Goal: Information Seeking & Learning: Learn about a topic

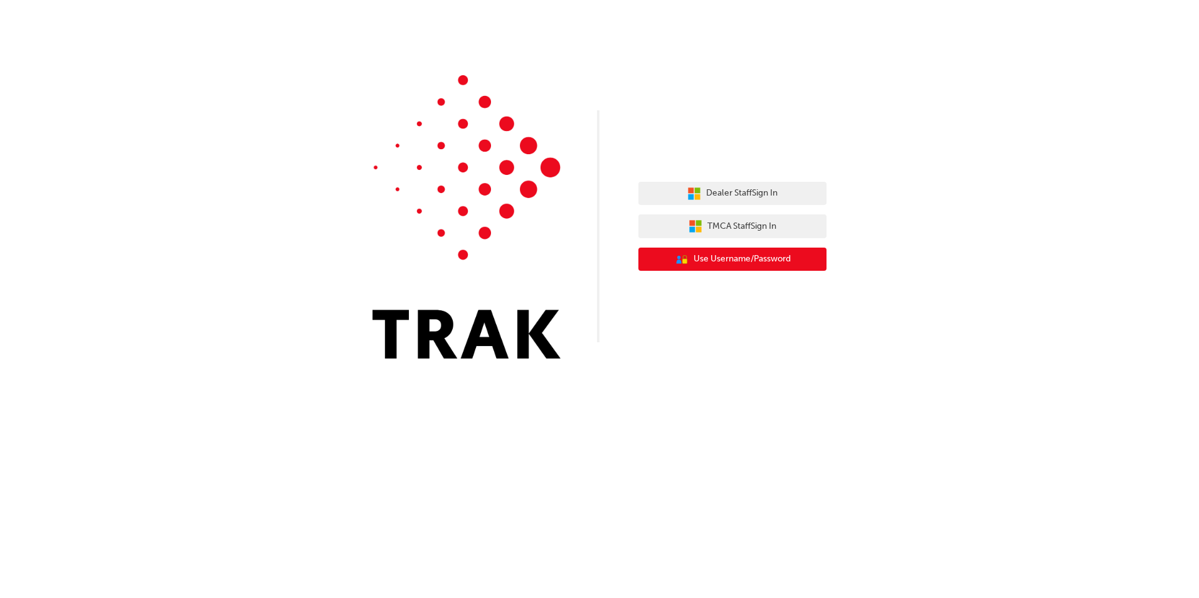
click at [729, 265] on span "Use Username/Password" at bounding box center [742, 259] width 97 height 14
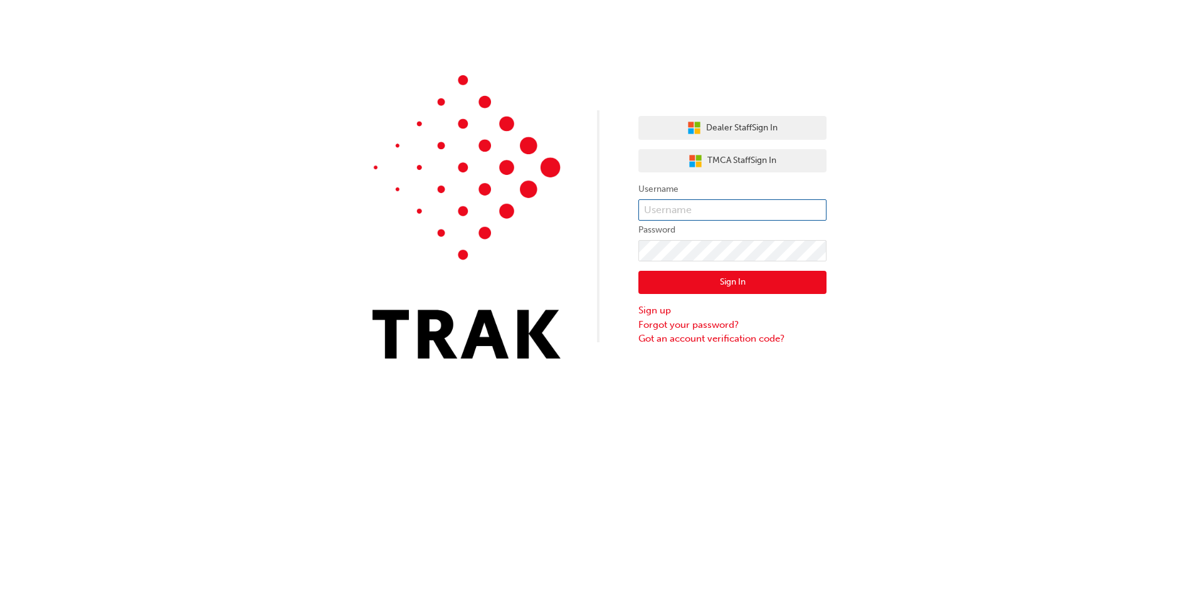
click at [662, 210] on input "text" at bounding box center [732, 209] width 188 height 21
type input "Taliyah.Lariosa"
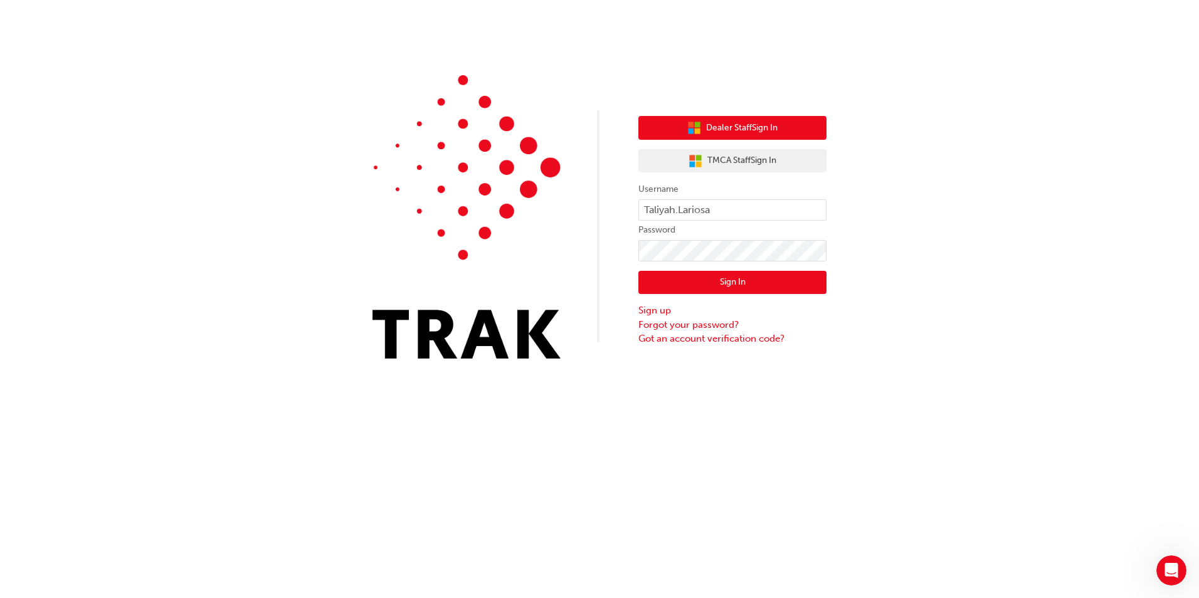
click at [739, 132] on span "Dealer Staff Sign In" at bounding box center [741, 128] width 71 height 14
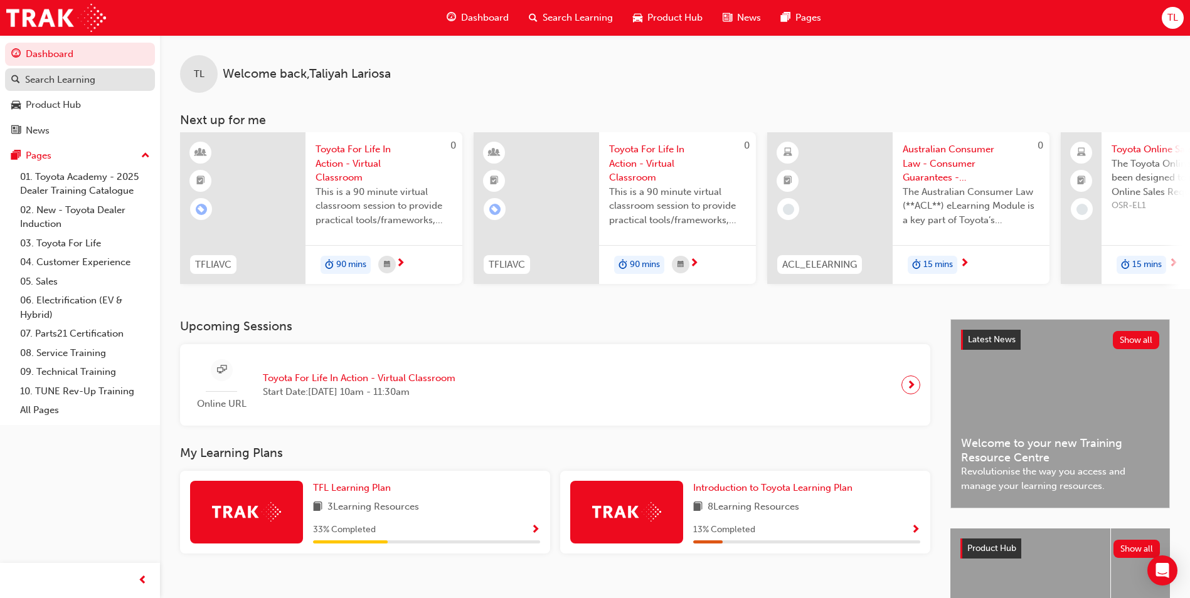
click at [97, 76] on div "Search Learning" at bounding box center [79, 80] width 137 height 16
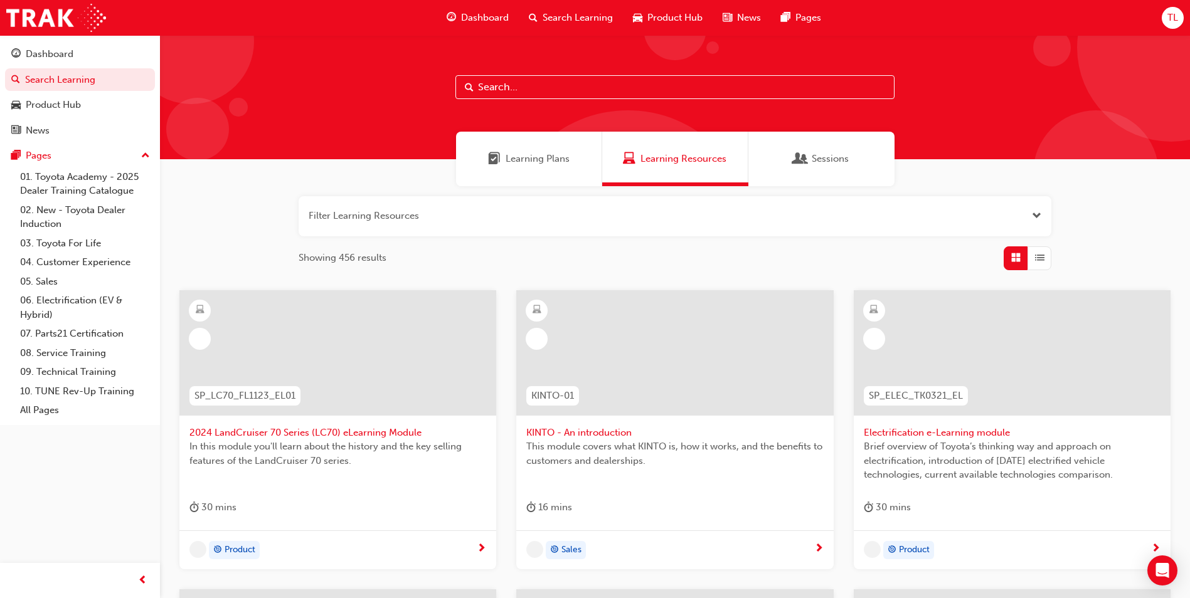
click at [611, 88] on input "text" at bounding box center [674, 87] width 439 height 24
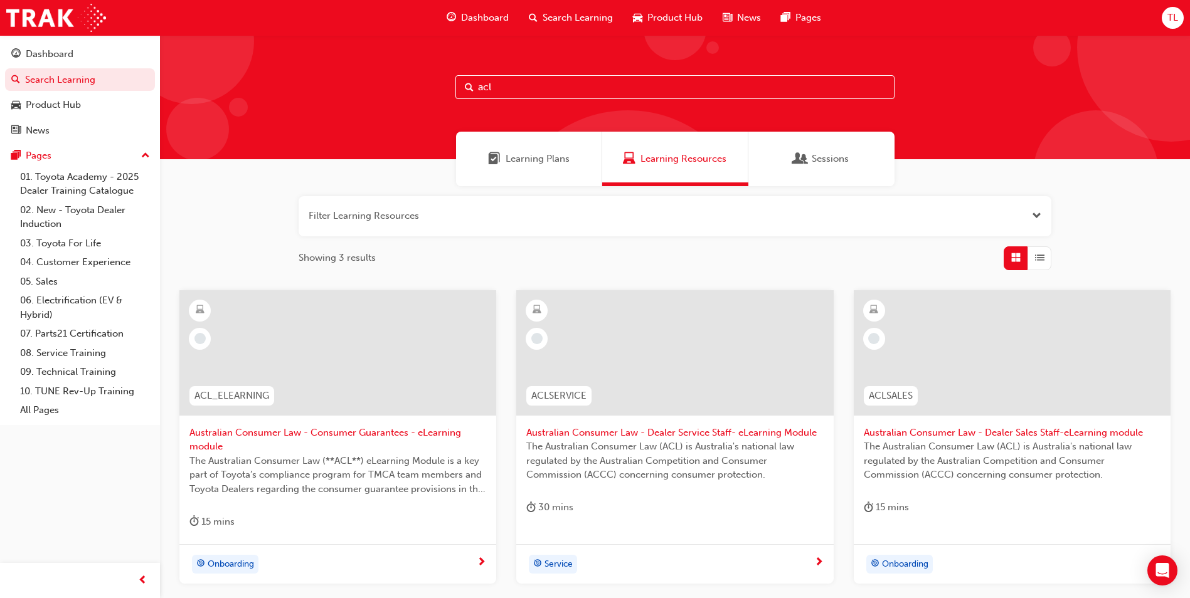
type input "acl"
click at [430, 432] on span "Australian Consumer Law - Consumer Guarantees - eLearning module" at bounding box center [337, 440] width 297 height 28
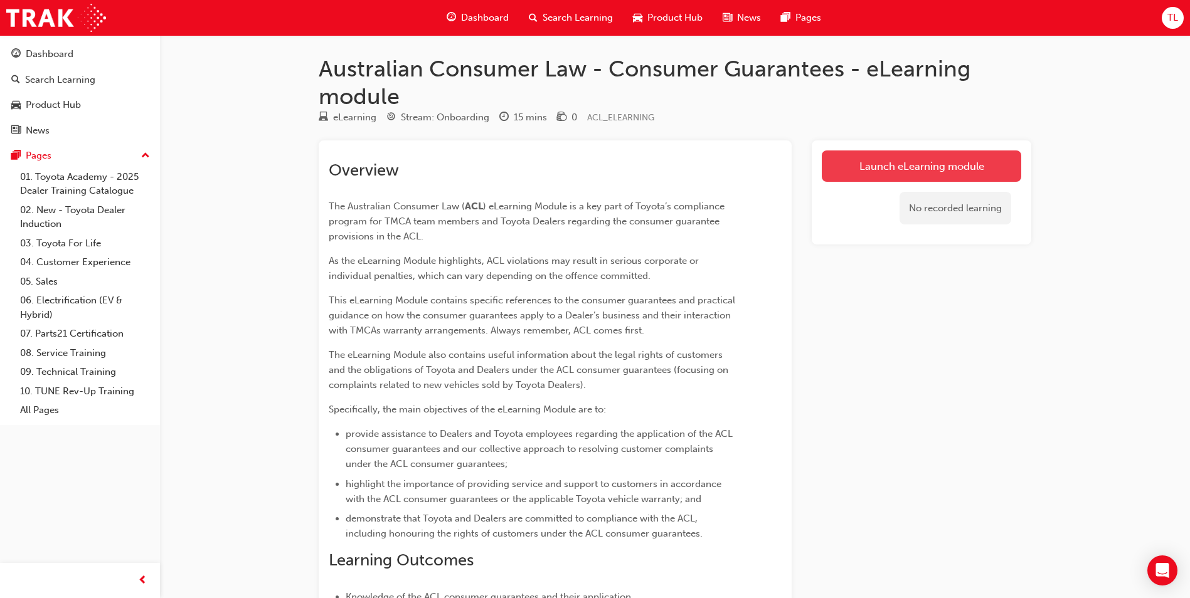
click at [954, 159] on link "Launch eLearning module" at bounding box center [920, 165] width 199 height 31
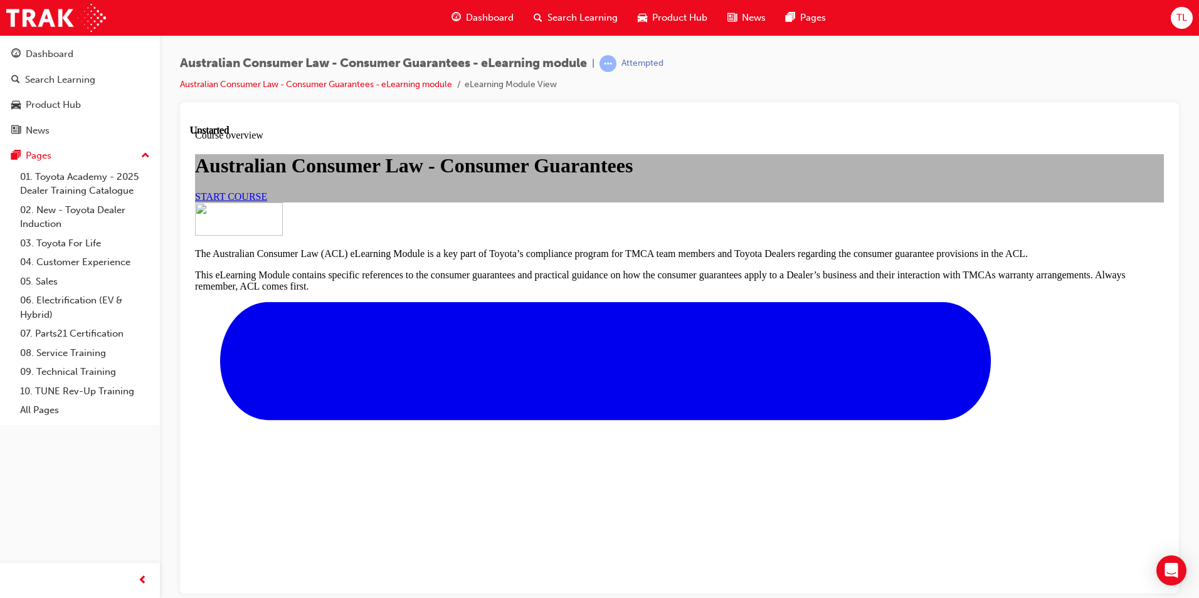
click at [267, 201] on span "START COURSE" at bounding box center [231, 196] width 72 height 11
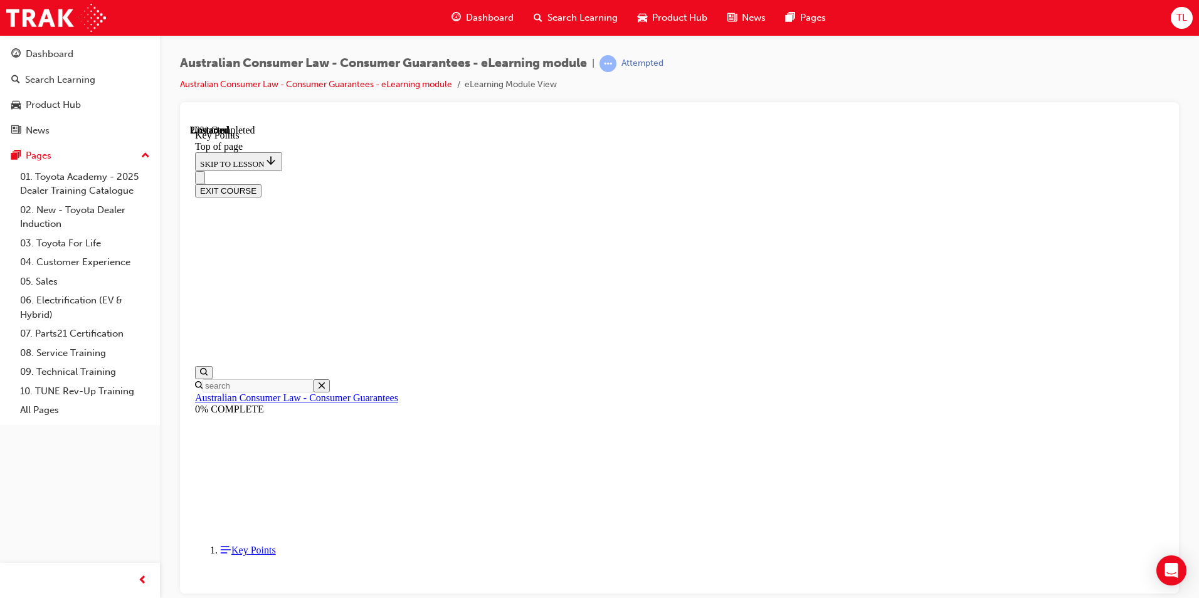
scroll to position [39, 0]
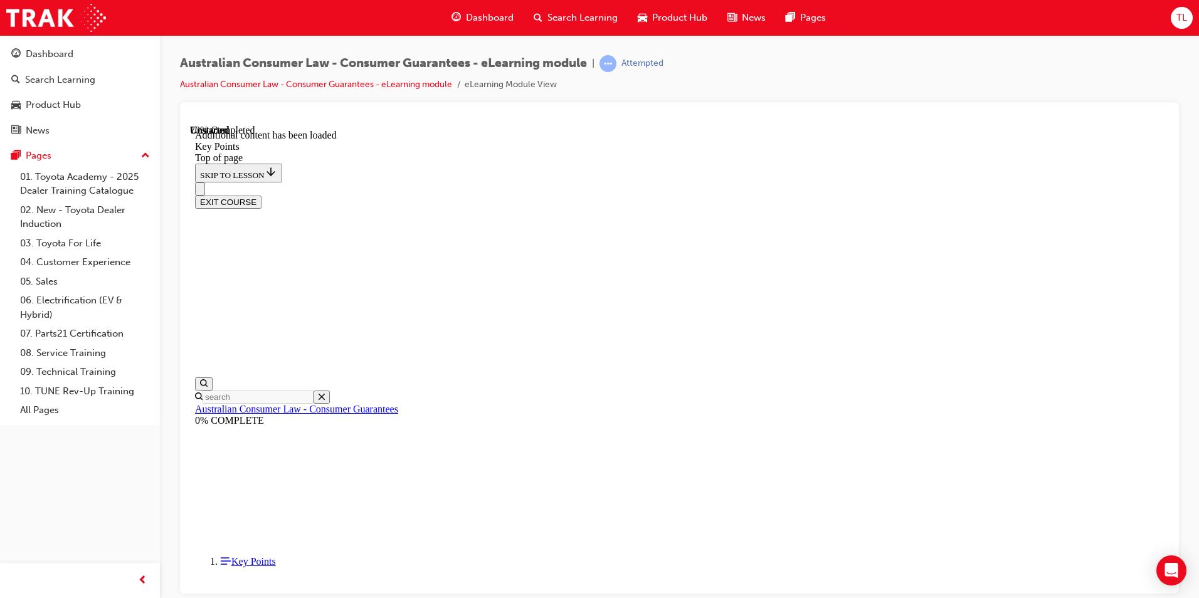
scroll to position [1613, 0]
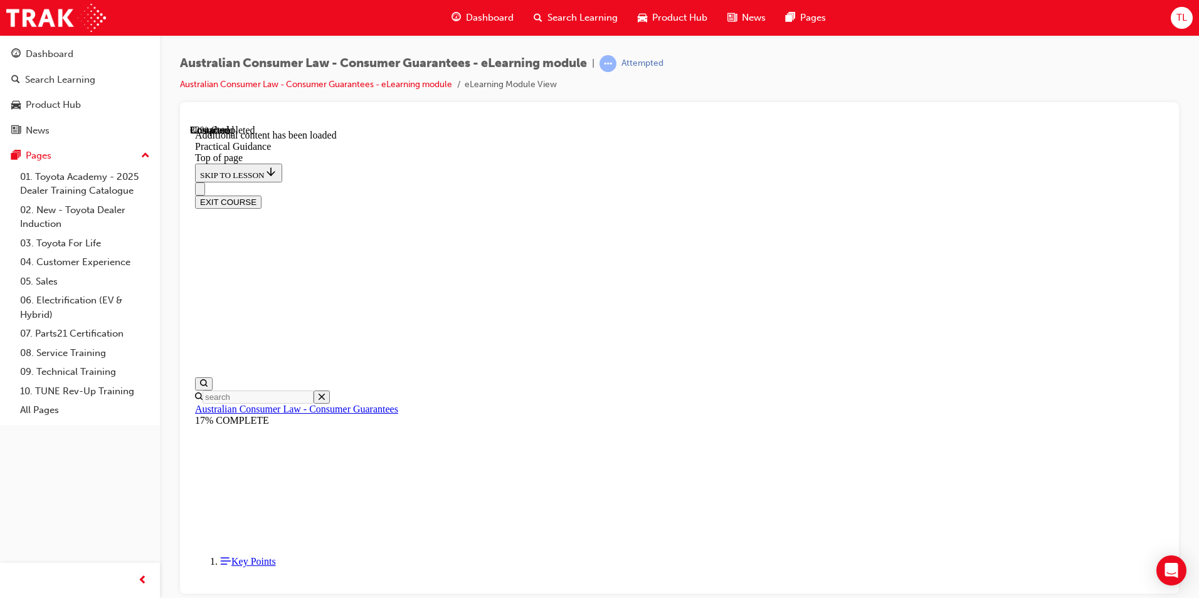
scroll to position [774, 0]
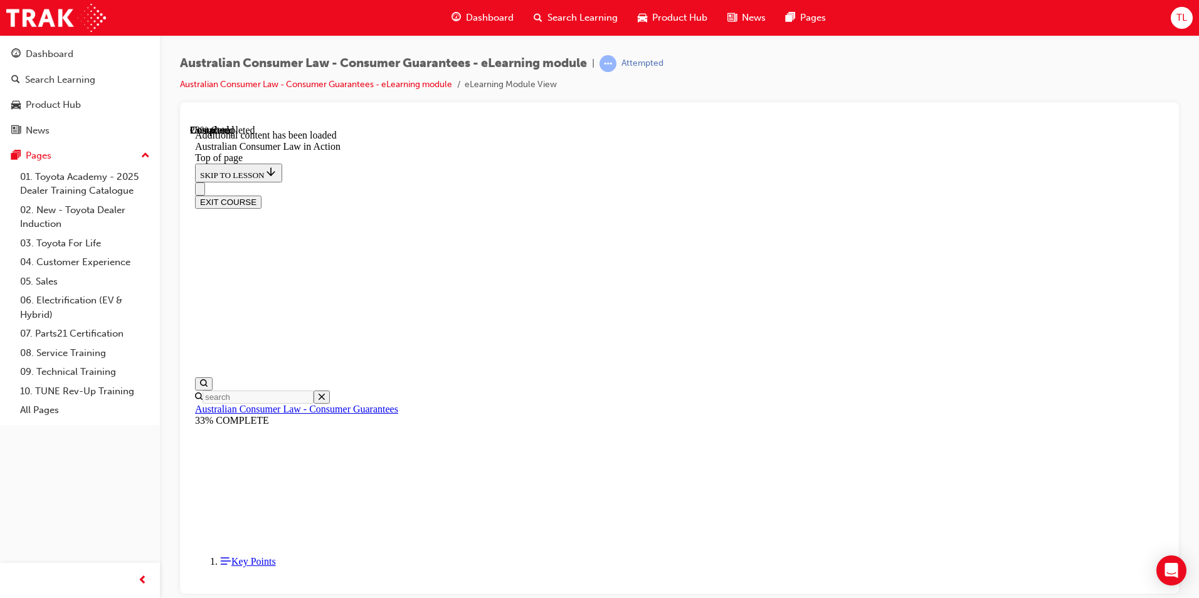
scroll to position [690, 0]
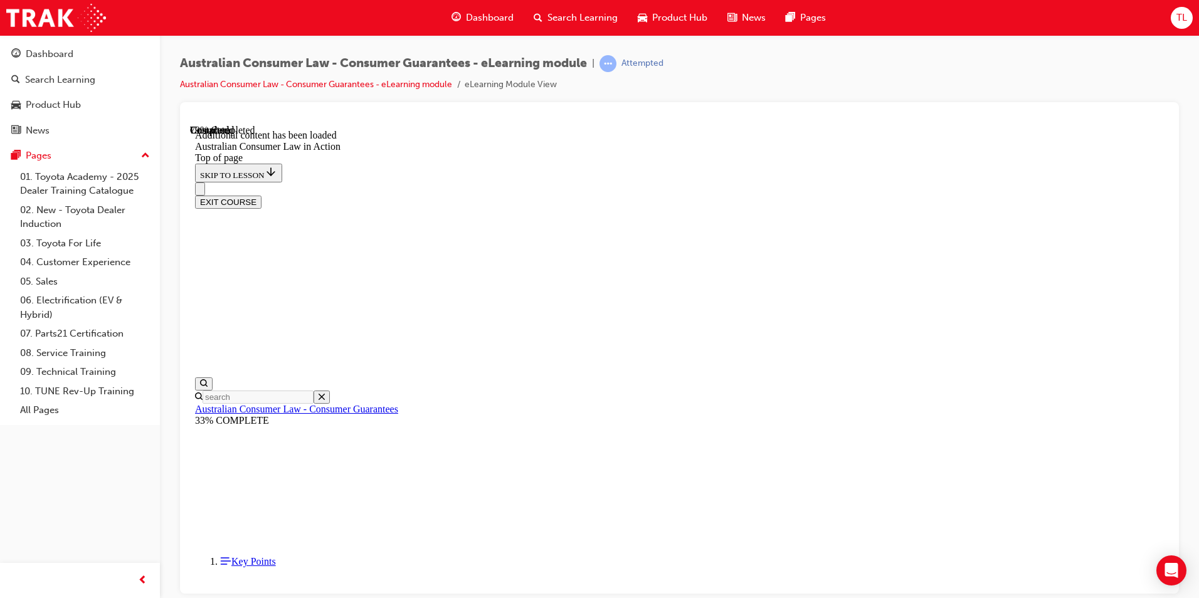
scroll to position [2145, 0]
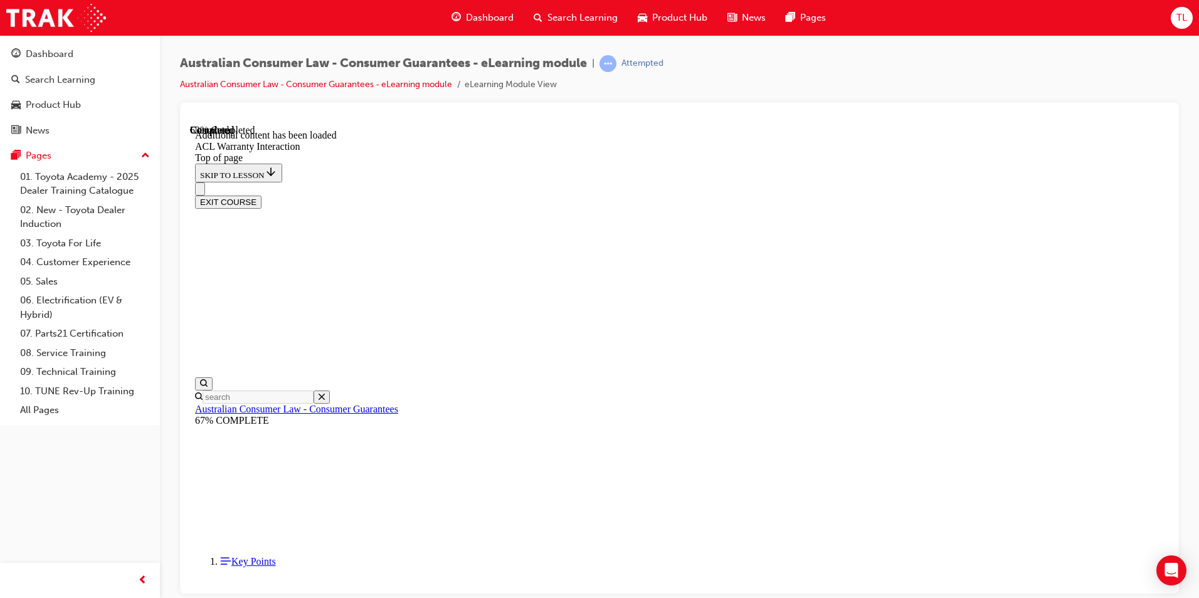
drag, startPoint x: 804, startPoint y: 490, endPoint x: 804, endPoint y: 480, distance: 9.4
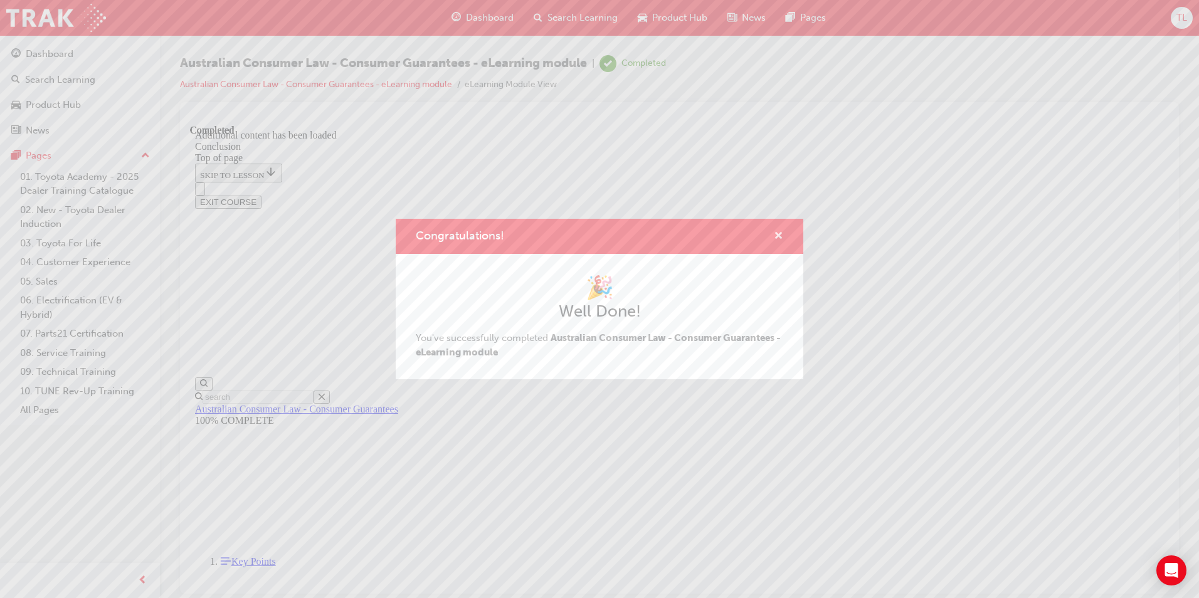
click at [778, 235] on span "cross-icon" at bounding box center [778, 236] width 9 height 11
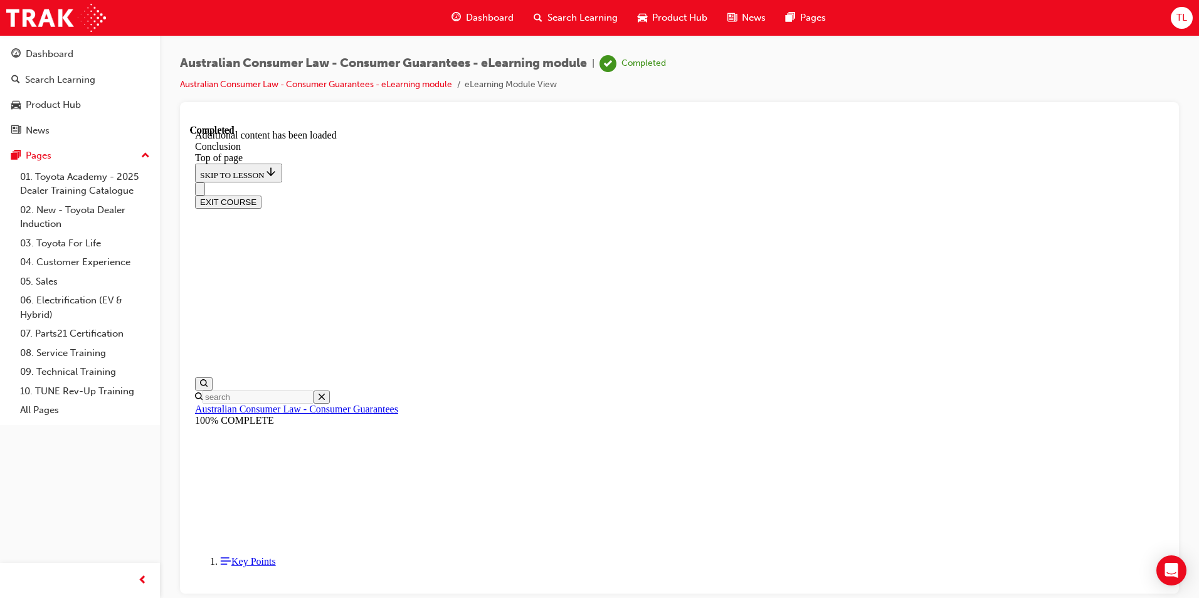
click at [261, 195] on button "EXIT COURSE" at bounding box center [228, 201] width 66 height 13
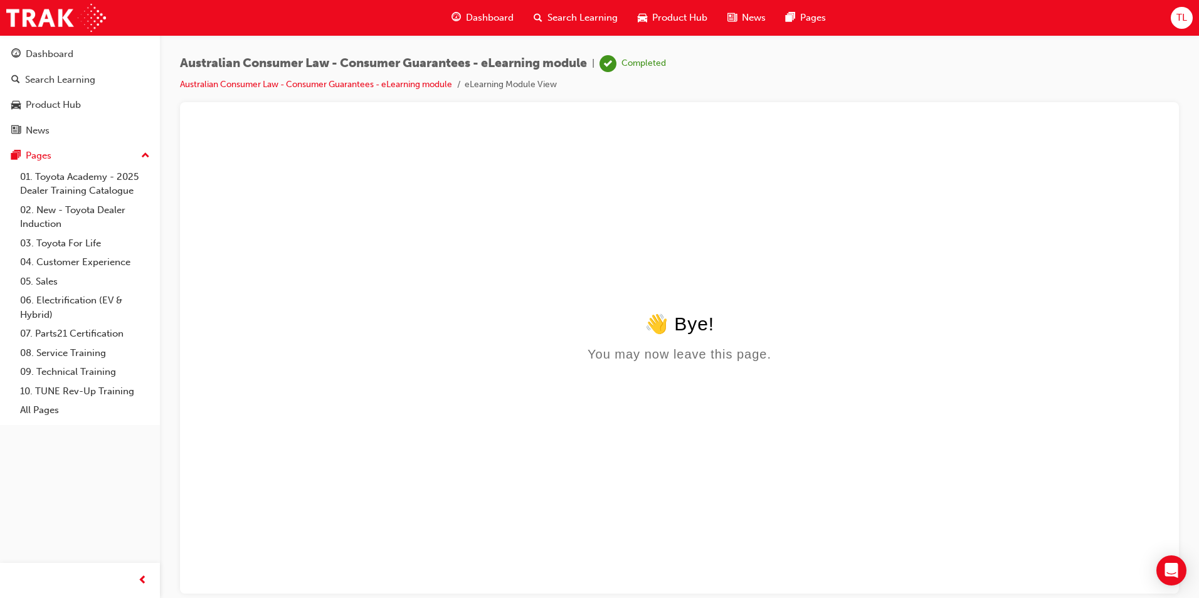
scroll to position [0, 0]
